Goal: Task Accomplishment & Management: Use online tool/utility

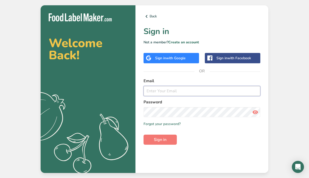
type input "[PERSON_NAME][EMAIL_ADDRESS][DOMAIN_NAME]"
click at [191, 94] on input "[PERSON_NAME][EMAIL_ADDRESS][DOMAIN_NAME]" at bounding box center [201, 91] width 117 height 10
click at [220, 93] on input "richard@woodstockgoods.co" at bounding box center [201, 91] width 117 height 10
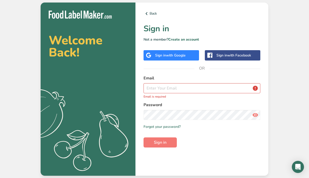
click at [246, 98] on p "Email is required" at bounding box center [201, 96] width 117 height 5
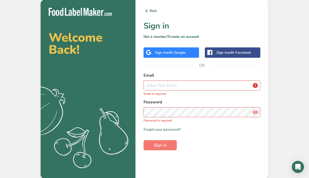
click at [190, 52] on div "Sign in with Google" at bounding box center [170, 52] width 55 height 10
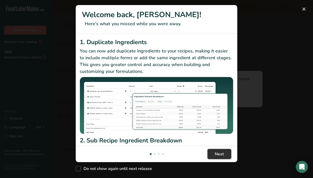
click at [215, 151] on span "Next" at bounding box center [219, 154] width 9 height 6
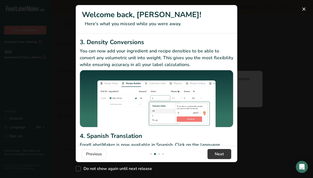
click at [155, 162] on div "Do not show again until next release" at bounding box center [156, 167] width 161 height 11
click at [151, 166] on span "Do not show again until next release" at bounding box center [116, 168] width 71 height 5
click at [79, 167] on input "Do not show again until next release" at bounding box center [77, 168] width 3 height 3
checkbox input "true"
click at [233, 146] on footer "Previous Next" at bounding box center [156, 154] width 161 height 16
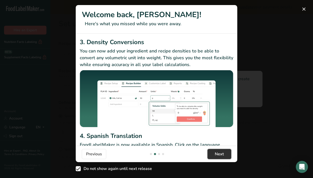
click at [222, 151] on span "Next" at bounding box center [219, 154] width 9 height 6
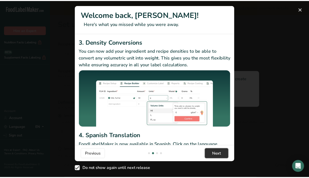
scroll to position [0, 323]
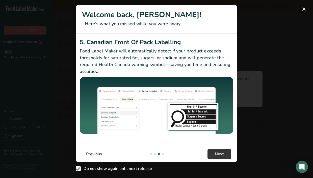
click at [302, 9] on button "New Features" at bounding box center [304, 9] width 8 height 8
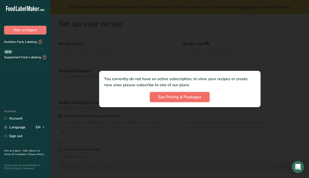
click at [190, 98] on span "See Pricing & Packages" at bounding box center [179, 97] width 43 height 6
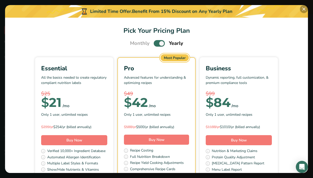
click at [303, 10] on button "Pick Your Pricing Plan Modal" at bounding box center [304, 9] width 8 height 8
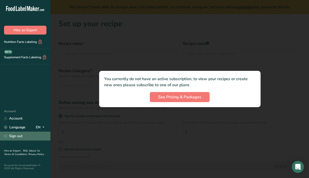
click at [20, 140] on link "Sign out" at bounding box center [25, 136] width 50 height 9
click at [19, 136] on link "Sign out" at bounding box center [25, 136] width 50 height 9
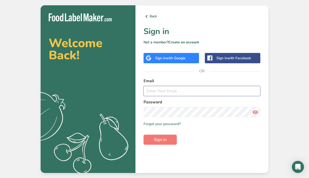
type input "[PERSON_NAME][EMAIL_ADDRESS][DOMAIN_NAME]"
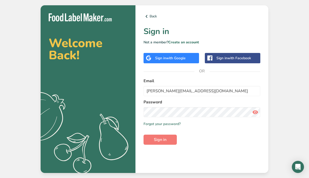
click at [179, 56] on span "with Google" at bounding box center [176, 58] width 20 height 5
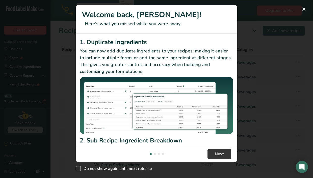
click at [76, 167] on span "New Features" at bounding box center [78, 168] width 5 height 5
click at [76, 167] on input "Do not show again until next release" at bounding box center [77, 168] width 3 height 3
checkbox input "true"
click at [213, 157] on button "Next" at bounding box center [219, 154] width 24 height 10
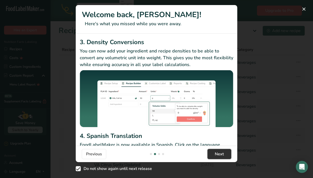
click at [213, 157] on button "Next" at bounding box center [219, 154] width 24 height 10
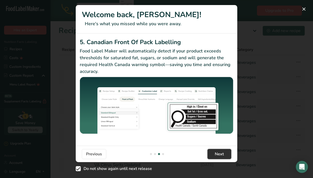
click at [213, 157] on button "Next" at bounding box center [219, 154] width 24 height 10
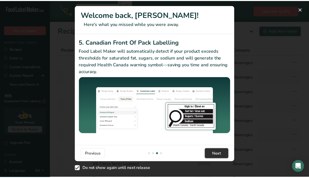
scroll to position [0, 484]
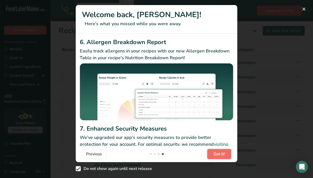
click at [213, 157] on button "Got it!" at bounding box center [219, 154] width 24 height 10
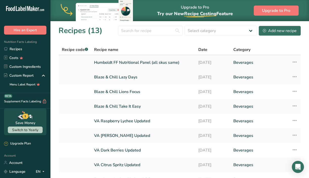
click at [143, 66] on link "Humboldt FF Nutritional Panel (all skus same)" at bounding box center [143, 62] width 98 height 11
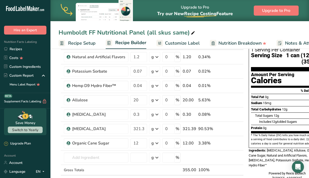
scroll to position [44, 0]
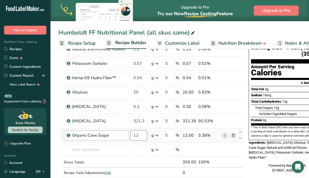
drag, startPoint x: 139, startPoint y: 136, endPoint x: 126, endPoint y: 136, distance: 12.9
click at [126, 136] on tr "Organic Cane Sugar 12 g Weight Units g kg mg See more Volume Units l Volume uni…" at bounding box center [151, 135] width 185 height 14
type input "5"
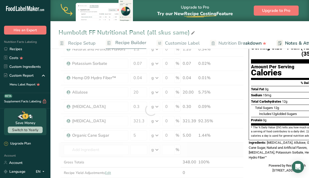
click at [226, 150] on div "Ingredient * Amount * Unit * Waste * .a-a{fill:#347362;}.b-a{fill:#fff;} Grams …" at bounding box center [150, 109] width 185 height 157
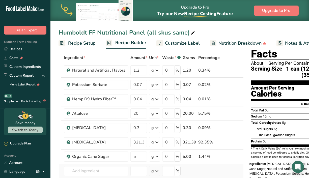
scroll to position [23, 0]
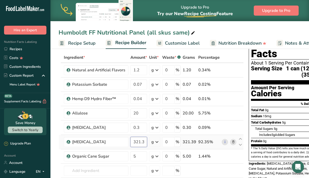
click at [143, 141] on input "321.39" at bounding box center [138, 142] width 17 height 10
type input "328"
click at [207, 165] on div "Ingredient * Amount * Unit * Waste * .a-a{fill:#347362;}.b-a{fill:#fff;} Grams …" at bounding box center [150, 130] width 185 height 157
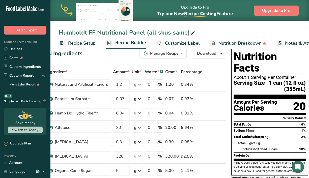
scroll to position [0, 0]
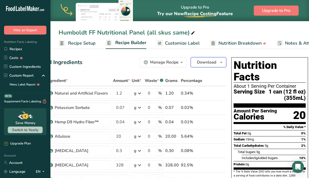
click at [222, 61] on icon "button" at bounding box center [221, 62] width 4 height 6
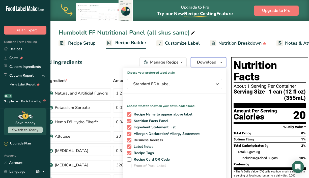
scroll to position [34, 0]
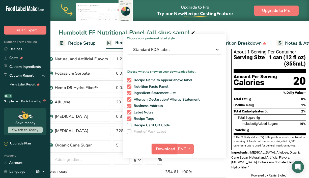
click at [165, 149] on span "Download" at bounding box center [165, 149] width 19 height 6
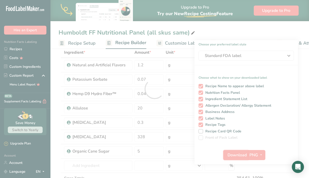
scroll to position [0, 0]
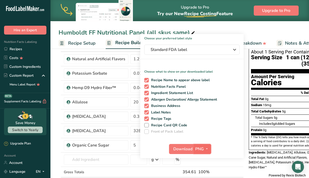
click at [207, 149] on icon "button" at bounding box center [207, 149] width 4 height 6
click at [201, 173] on link "SVG" at bounding box center [203, 176] width 16 height 8
click at [185, 145] on button "Download" at bounding box center [181, 149] width 25 height 10
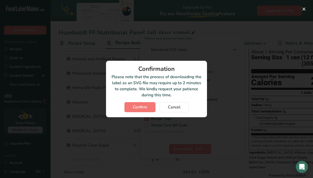
click at [153, 112] on div "Confirmation Please note that the process of downloading the label as an SVG fi…" at bounding box center [156, 89] width 101 height 56
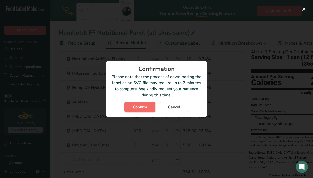
click at [152, 111] on button "Confirm" at bounding box center [139, 107] width 31 height 10
